Goal: Task Accomplishment & Management: Use online tool/utility

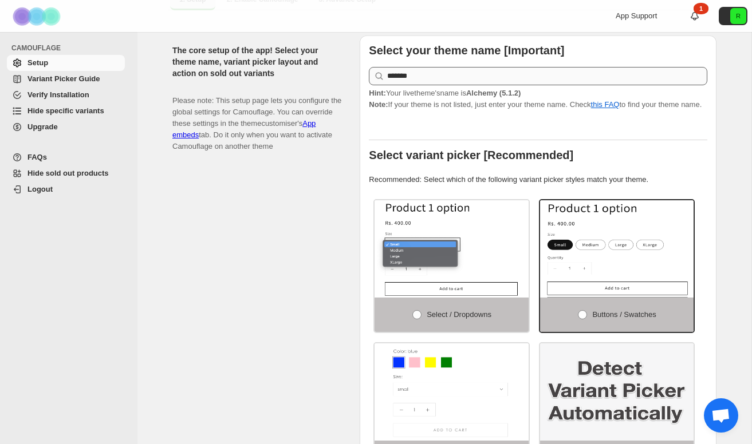
scroll to position [160, 0]
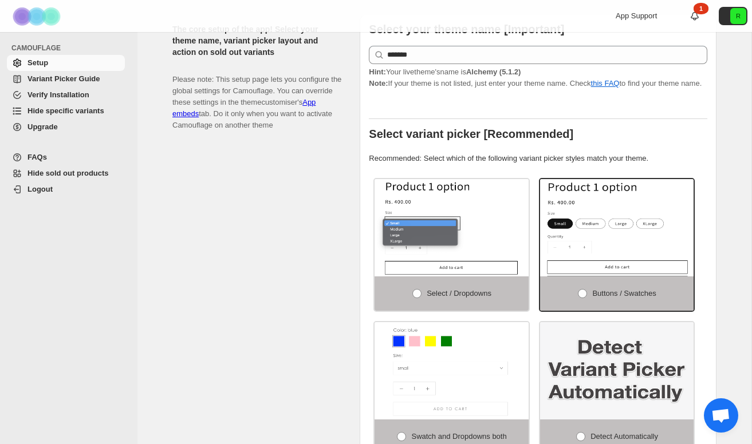
click at [65, 108] on span "Hide specific variants" at bounding box center [65, 110] width 77 height 9
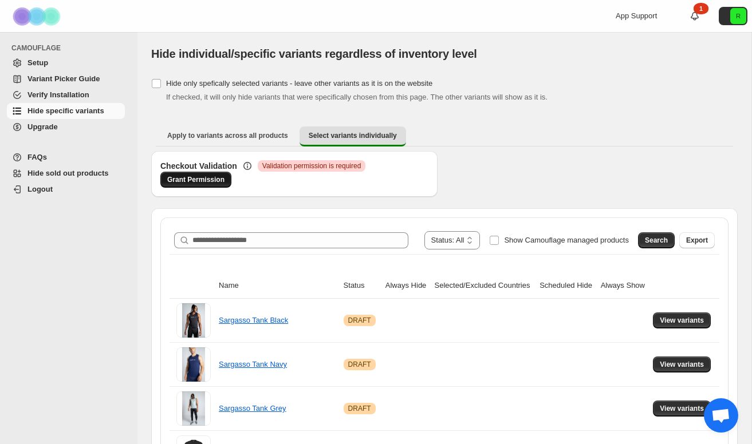
click at [198, 179] on span "Grant Permission" at bounding box center [195, 179] width 57 height 9
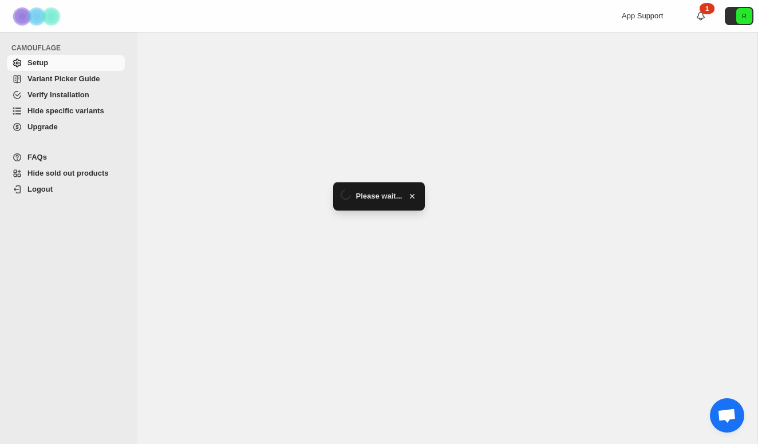
click at [76, 115] on span "Hide specific variants" at bounding box center [65, 110] width 77 height 9
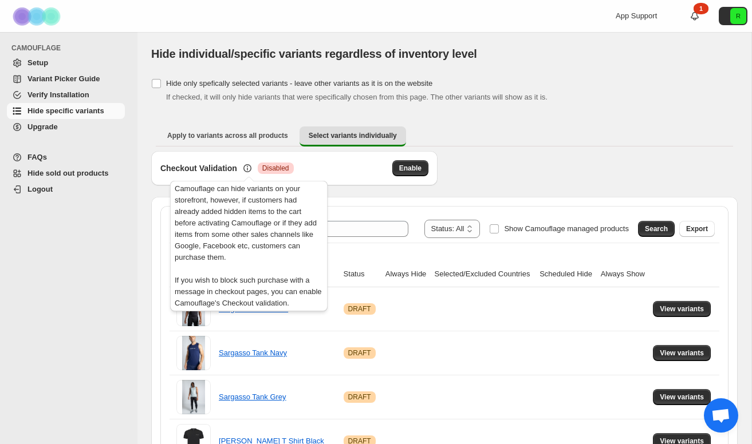
click at [247, 167] on icon at bounding box center [247, 168] width 11 height 11
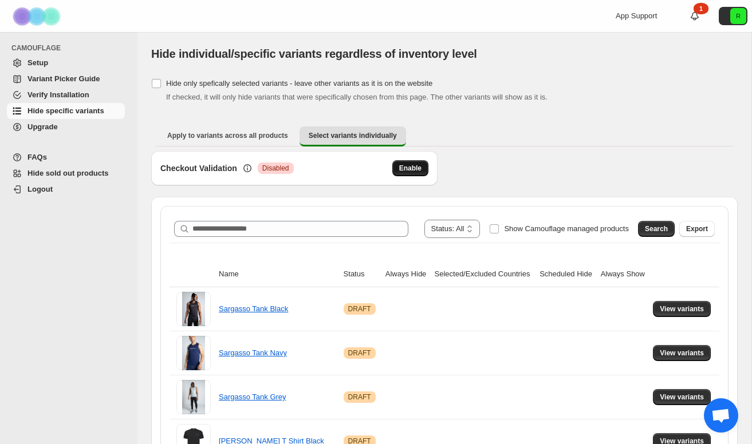
click at [410, 165] on span "Enable" at bounding box center [410, 168] width 22 height 9
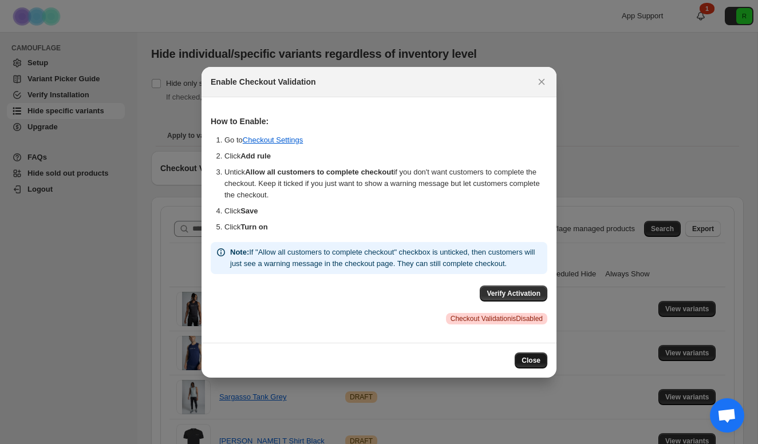
click at [525, 365] on span "Close" at bounding box center [530, 360] width 19 height 9
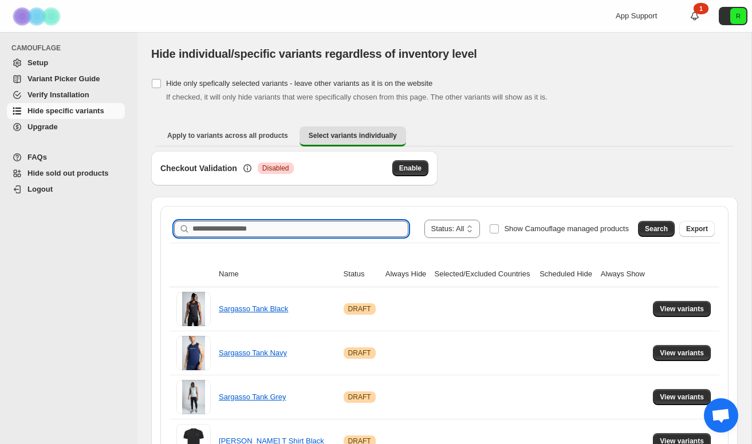
click at [253, 224] on input "Search product name" at bounding box center [300, 229] width 216 height 16
drag, startPoint x: 505, startPoint y: 212, endPoint x: 664, endPoint y: 229, distance: 160.0
click at [664, 229] on span "Search" at bounding box center [656, 228] width 23 height 9
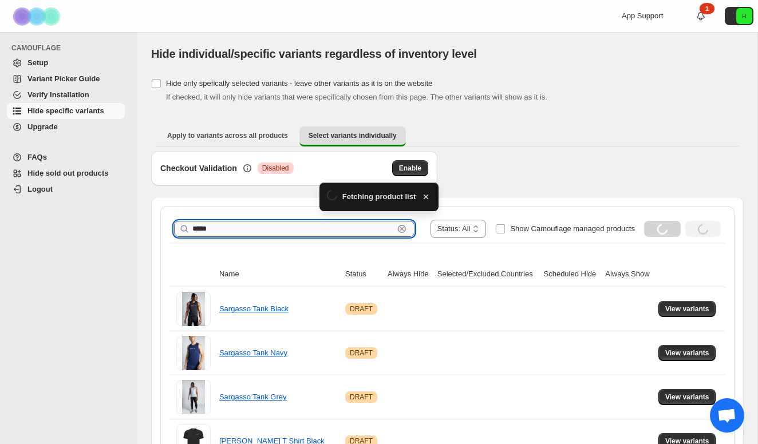
click at [255, 231] on input "*****" at bounding box center [292, 229] width 201 height 16
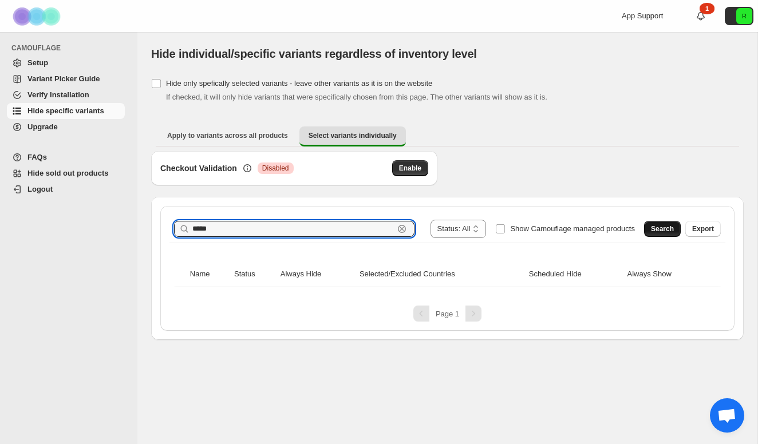
type input "*****"
click at [666, 234] on button "Search" at bounding box center [662, 229] width 37 height 16
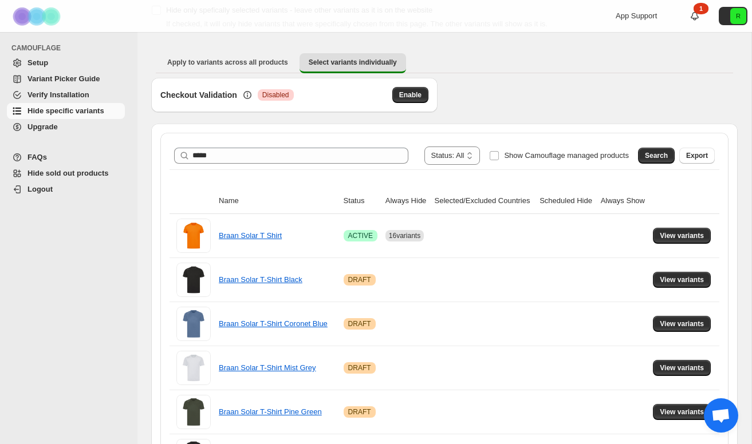
scroll to position [89, 0]
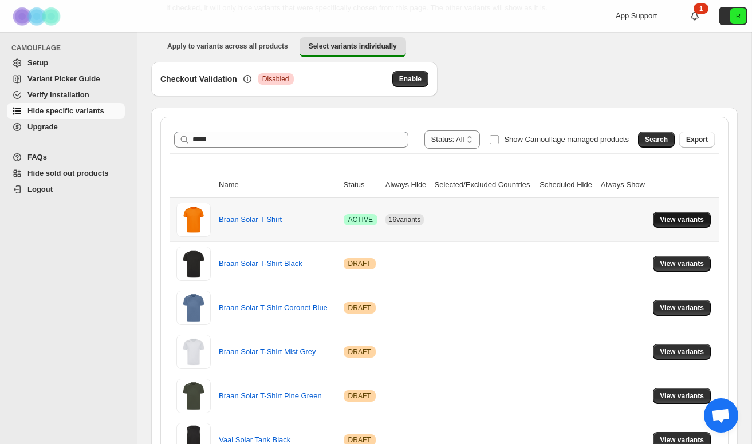
click at [676, 219] on span "View variants" at bounding box center [681, 219] width 44 height 9
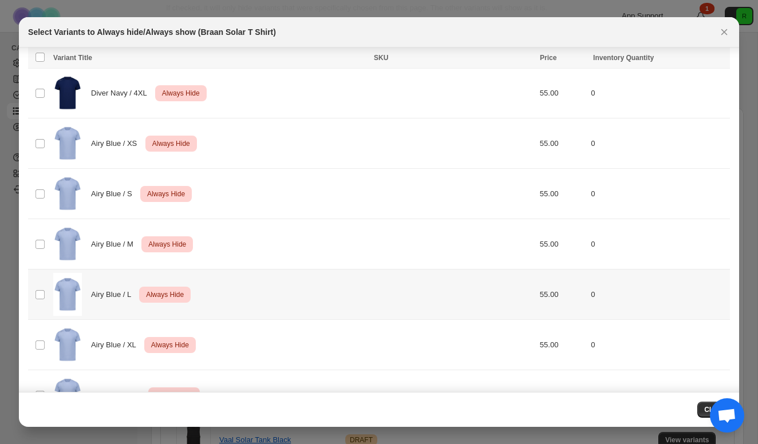
scroll to position [2387, 0]
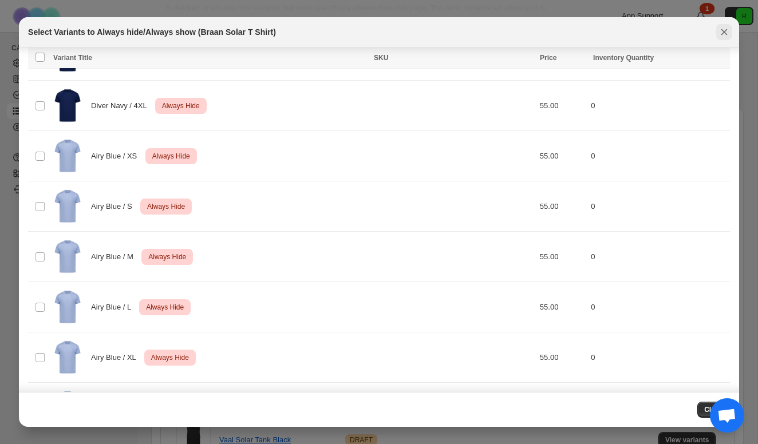
click at [723, 27] on icon "Close" at bounding box center [723, 31] width 11 height 11
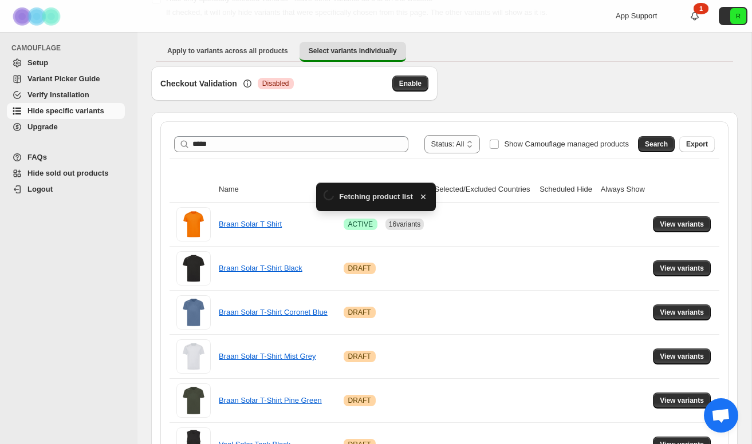
scroll to position [89, 0]
